Goal: Find specific page/section

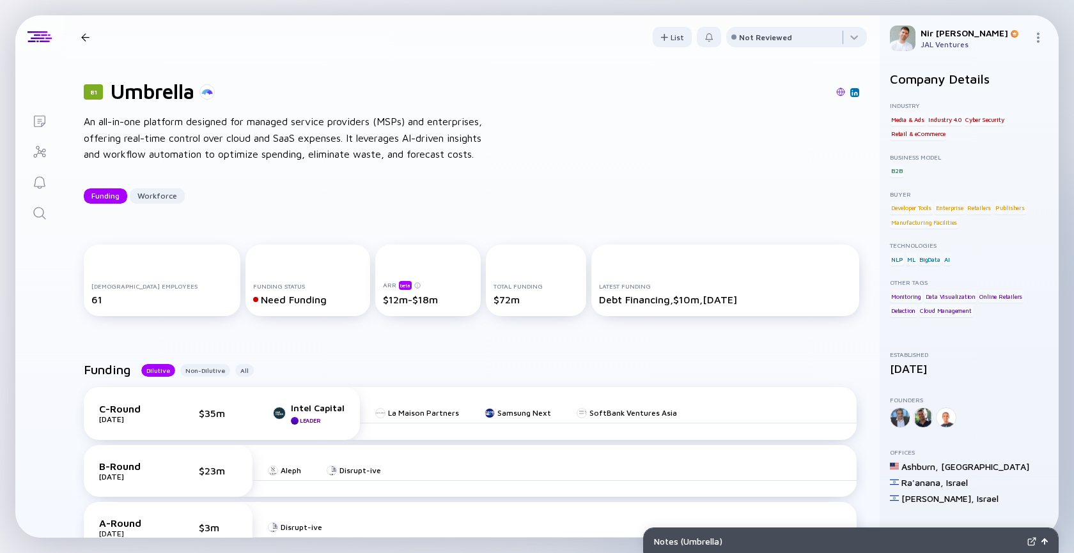
click at [36, 219] on icon "Search" at bounding box center [39, 213] width 15 height 15
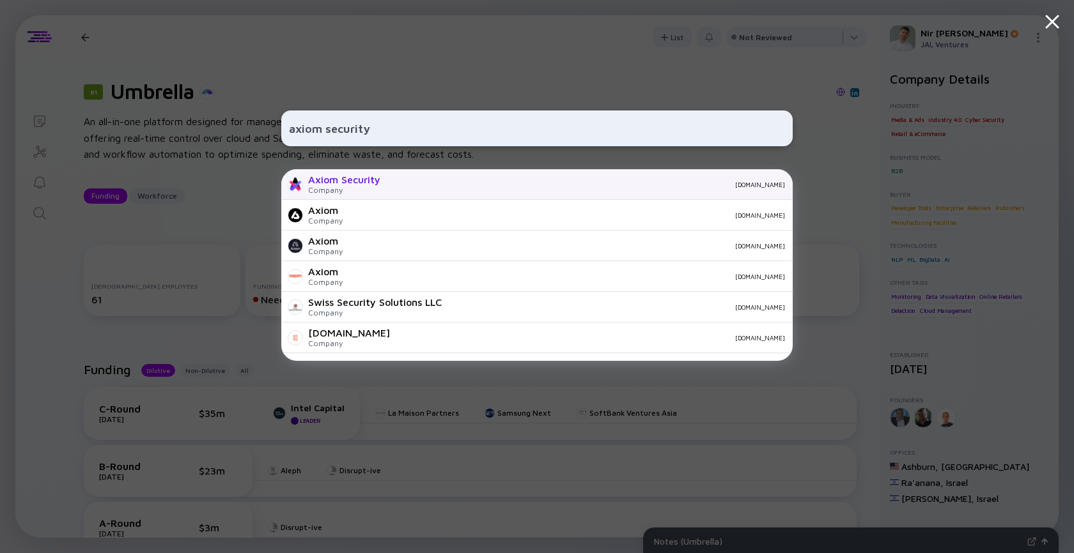
type input "axiom security"
click at [358, 180] on div "Axiom Security" at bounding box center [344, 180] width 72 height 12
